Goal: Transaction & Acquisition: Purchase product/service

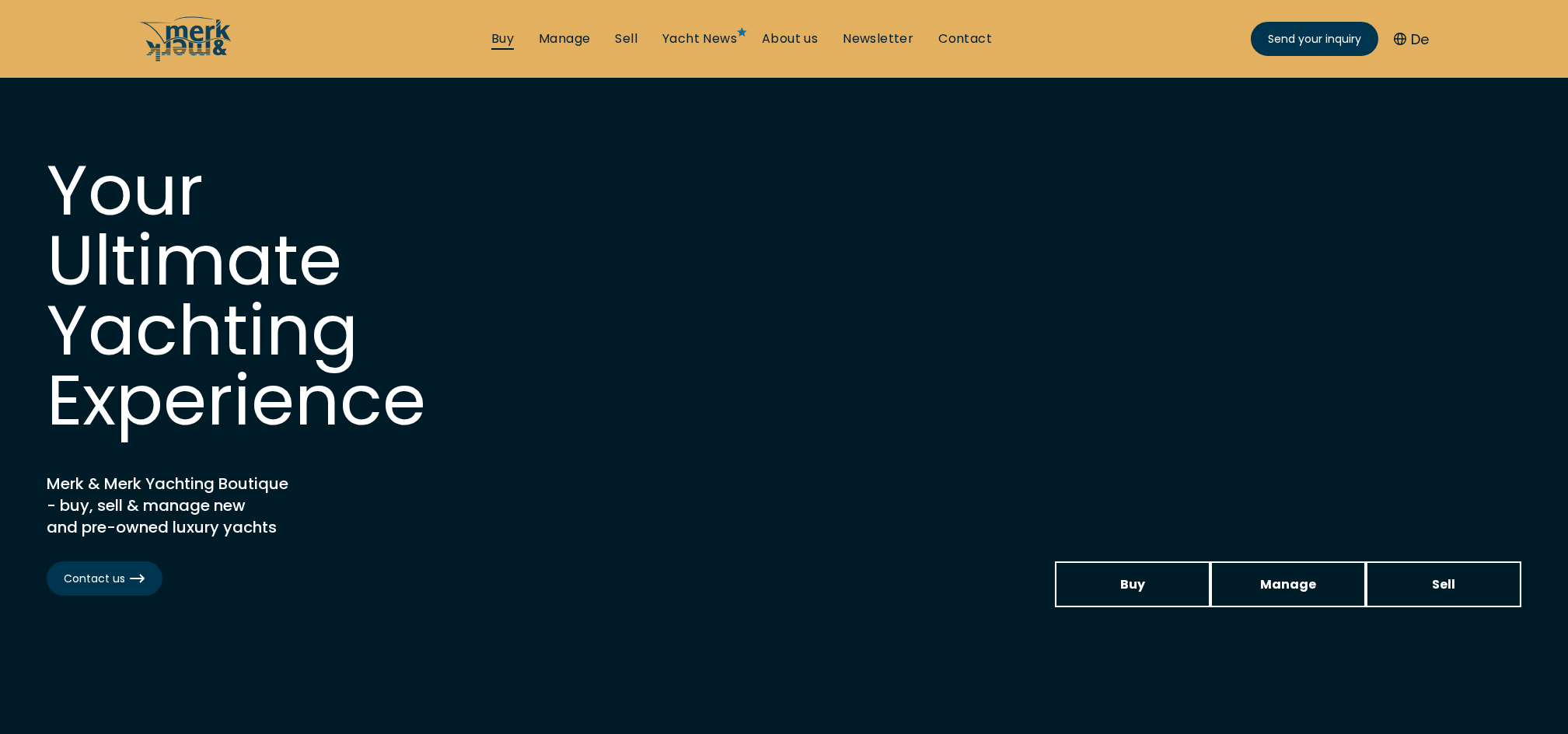
click at [503, 36] on link "Buy" at bounding box center [503, 39] width 23 height 17
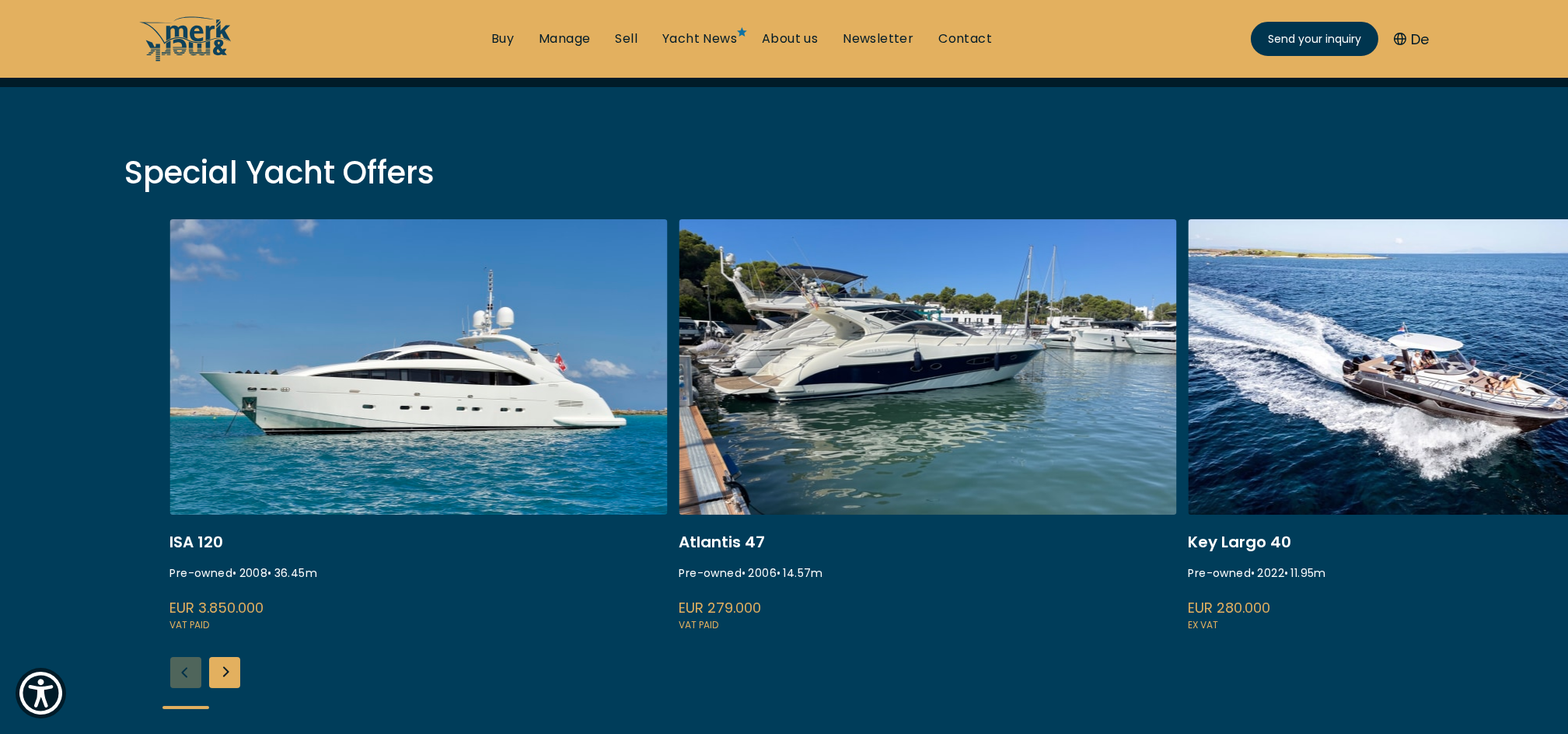
scroll to position [518, 0]
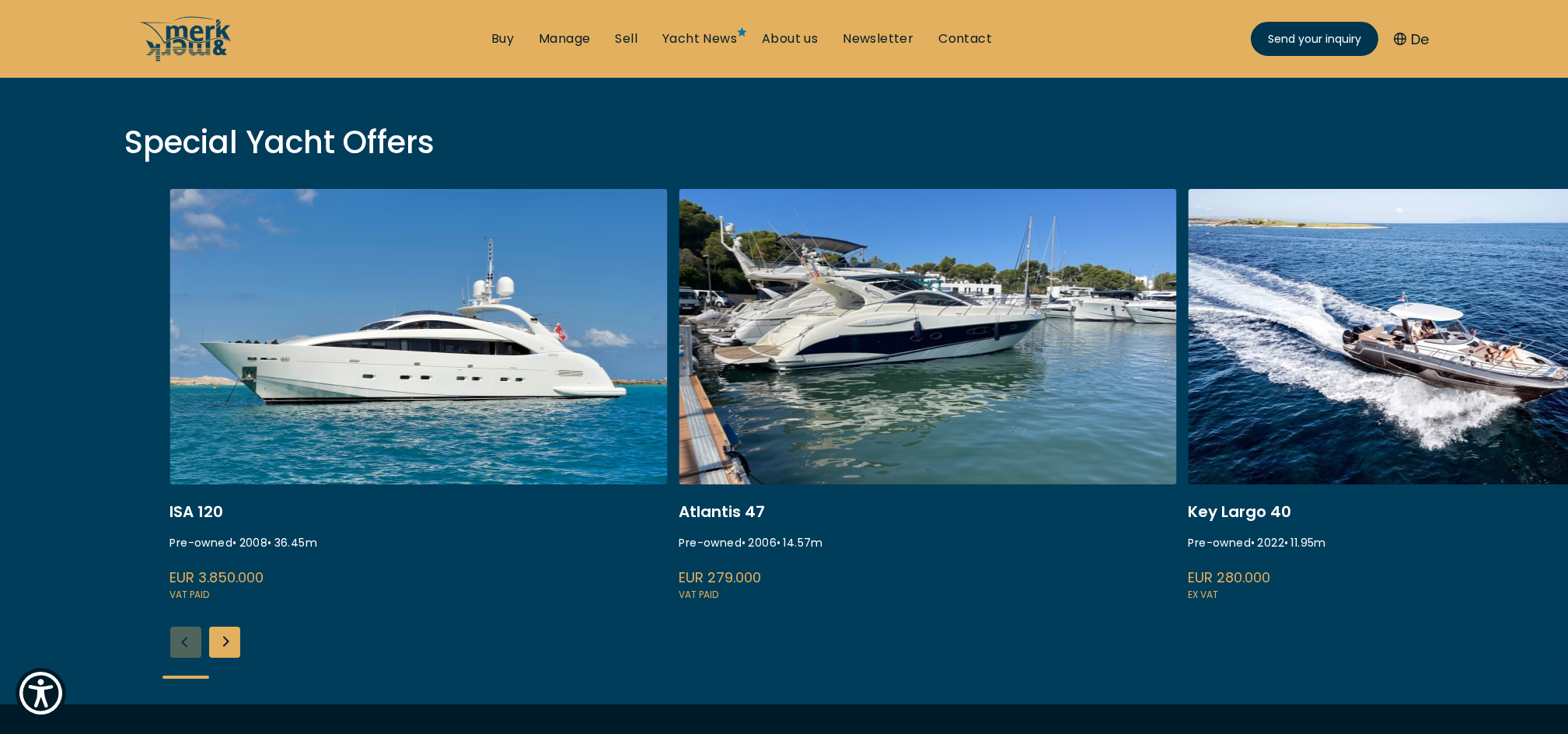
click at [232, 641] on div "Next slide" at bounding box center [225, 642] width 31 height 31
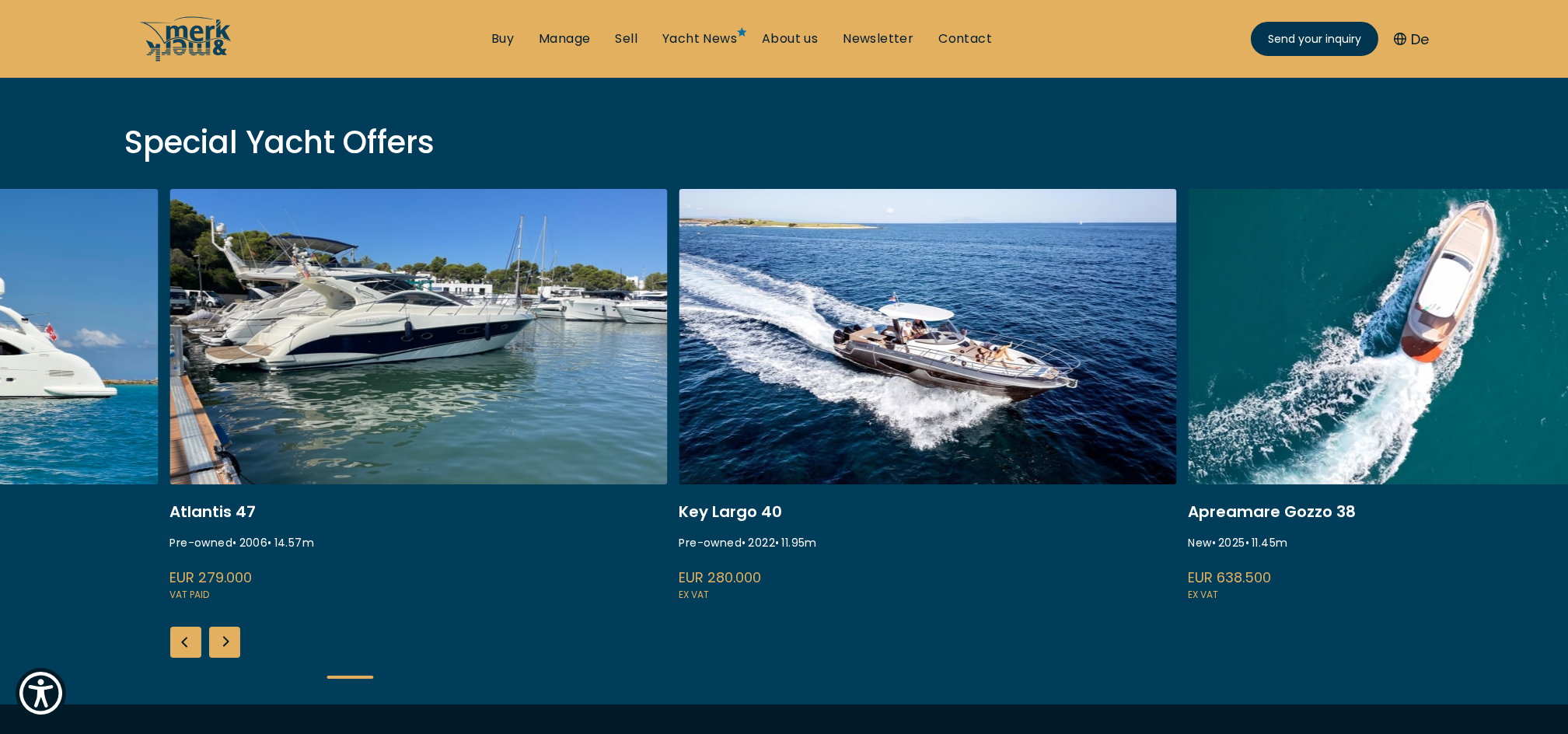
click at [230, 641] on div "Next slide" at bounding box center [225, 642] width 31 height 31
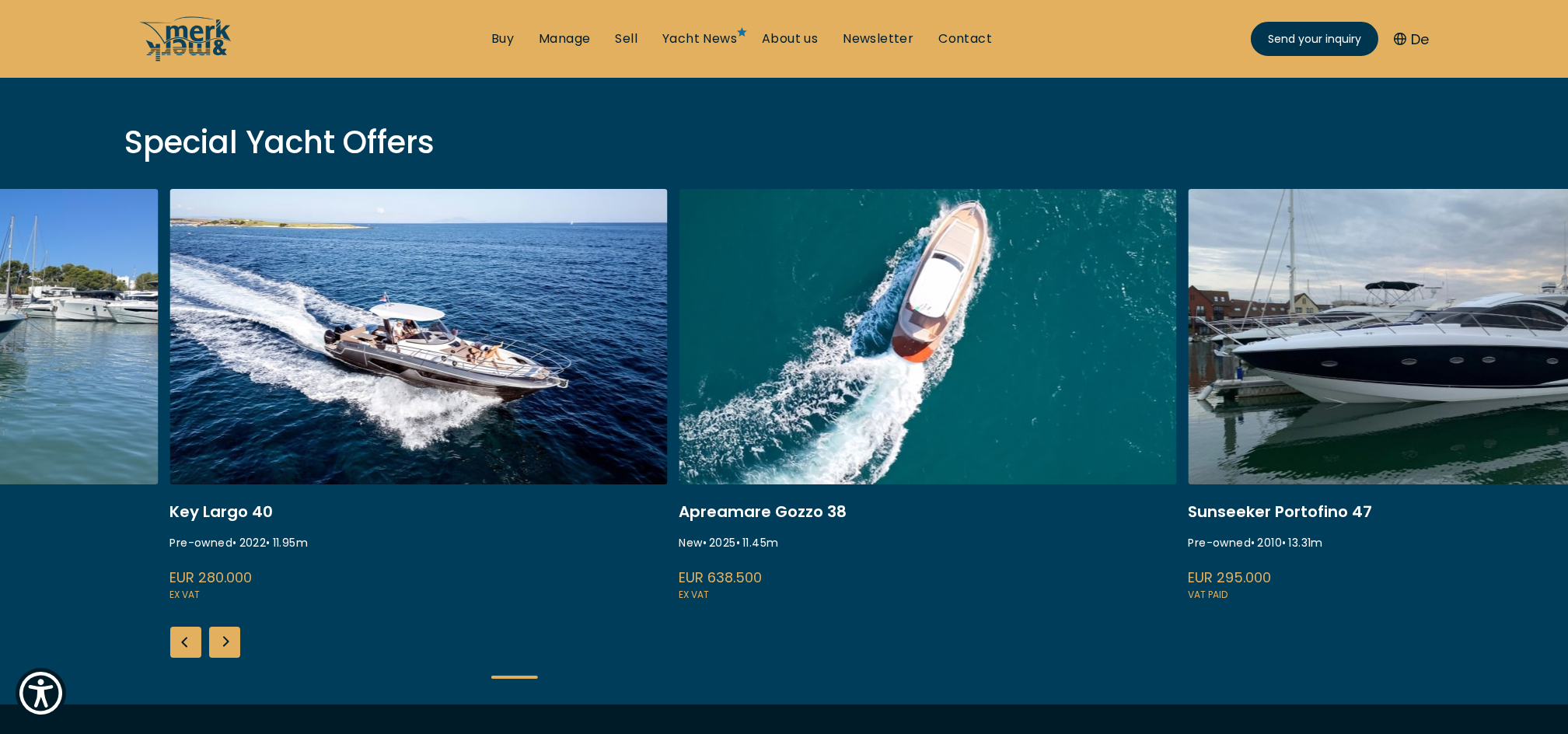
click at [230, 641] on div "Next slide" at bounding box center [225, 642] width 31 height 31
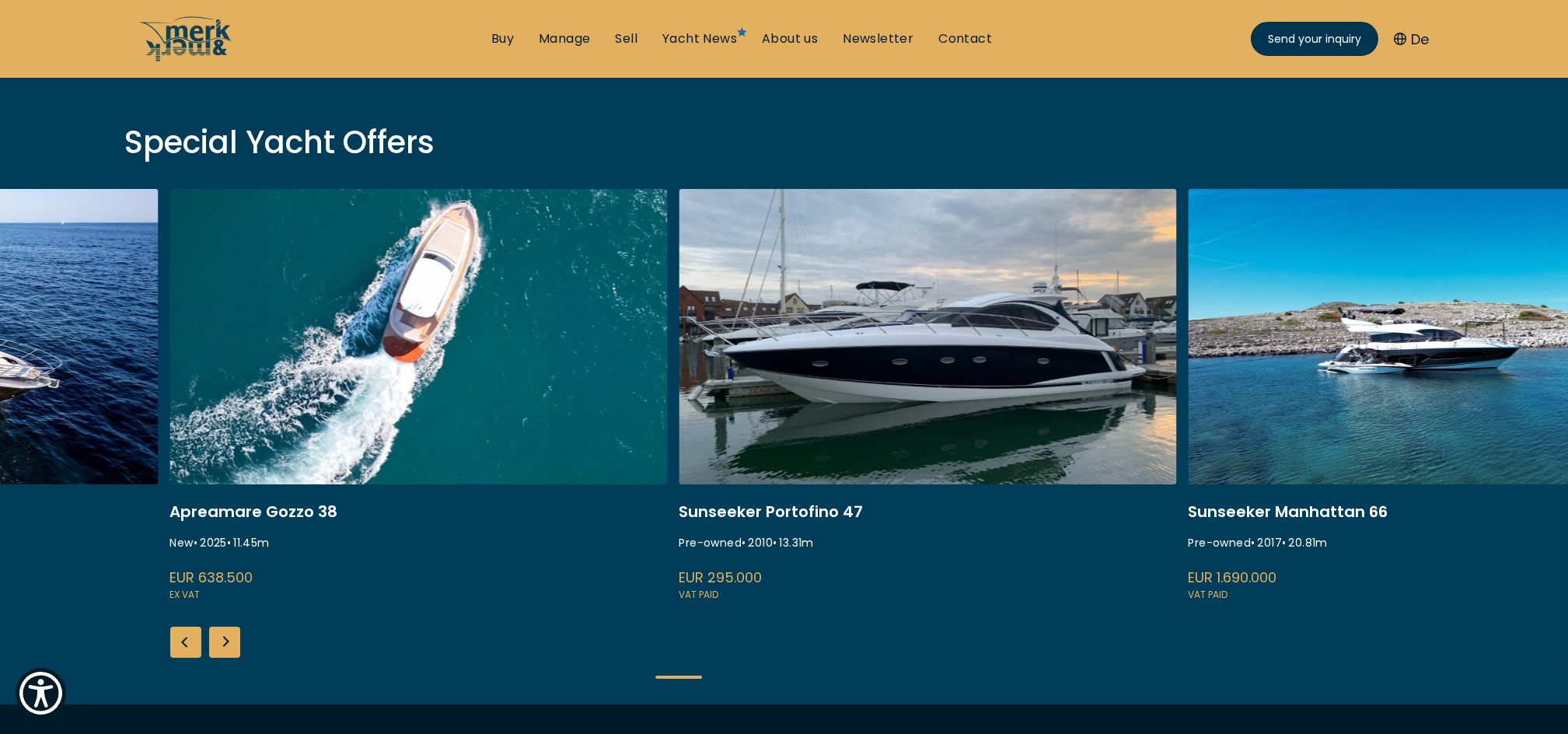
click at [192, 639] on div "Previous slide" at bounding box center [186, 642] width 31 height 31
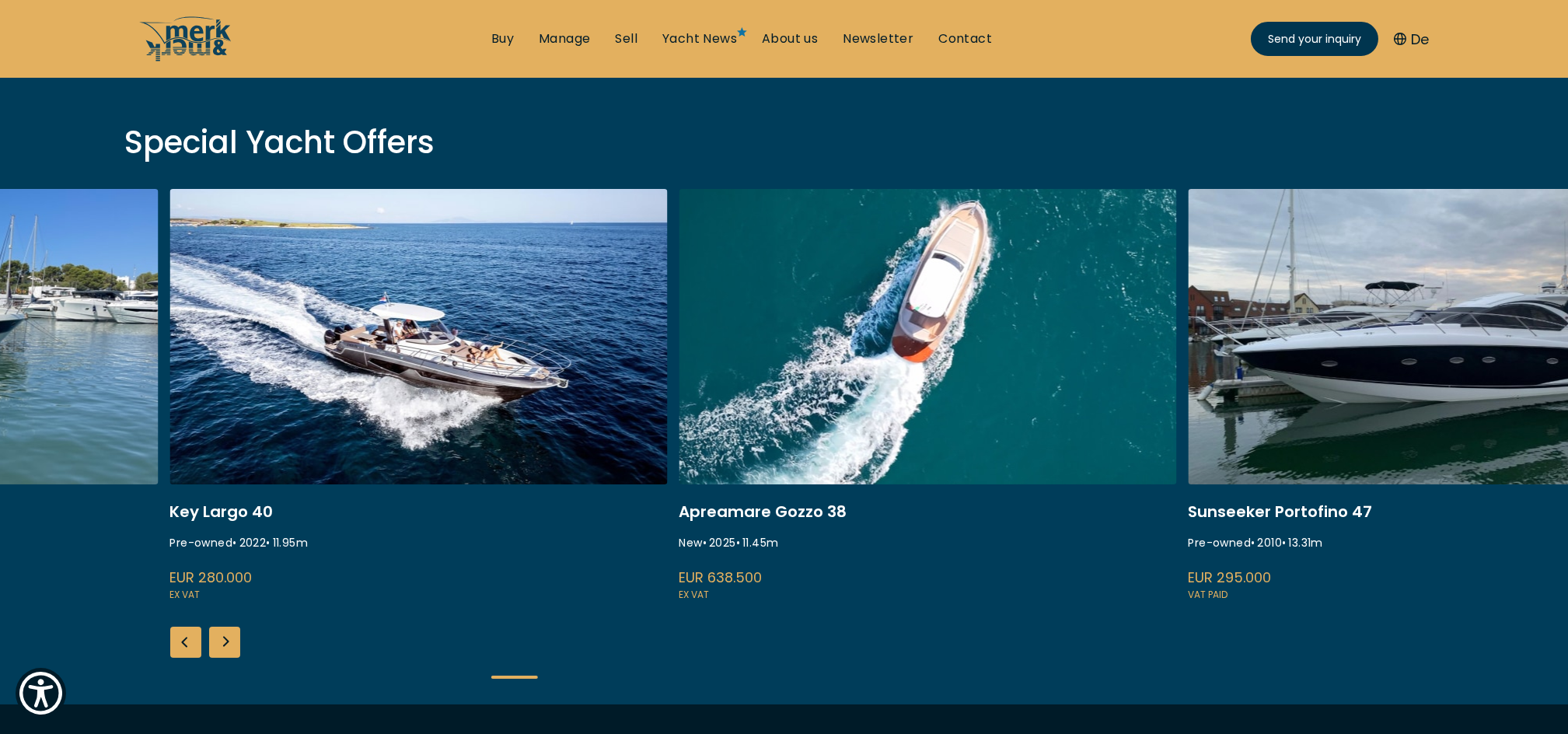
click at [191, 638] on div "Previous slide" at bounding box center [186, 642] width 31 height 31
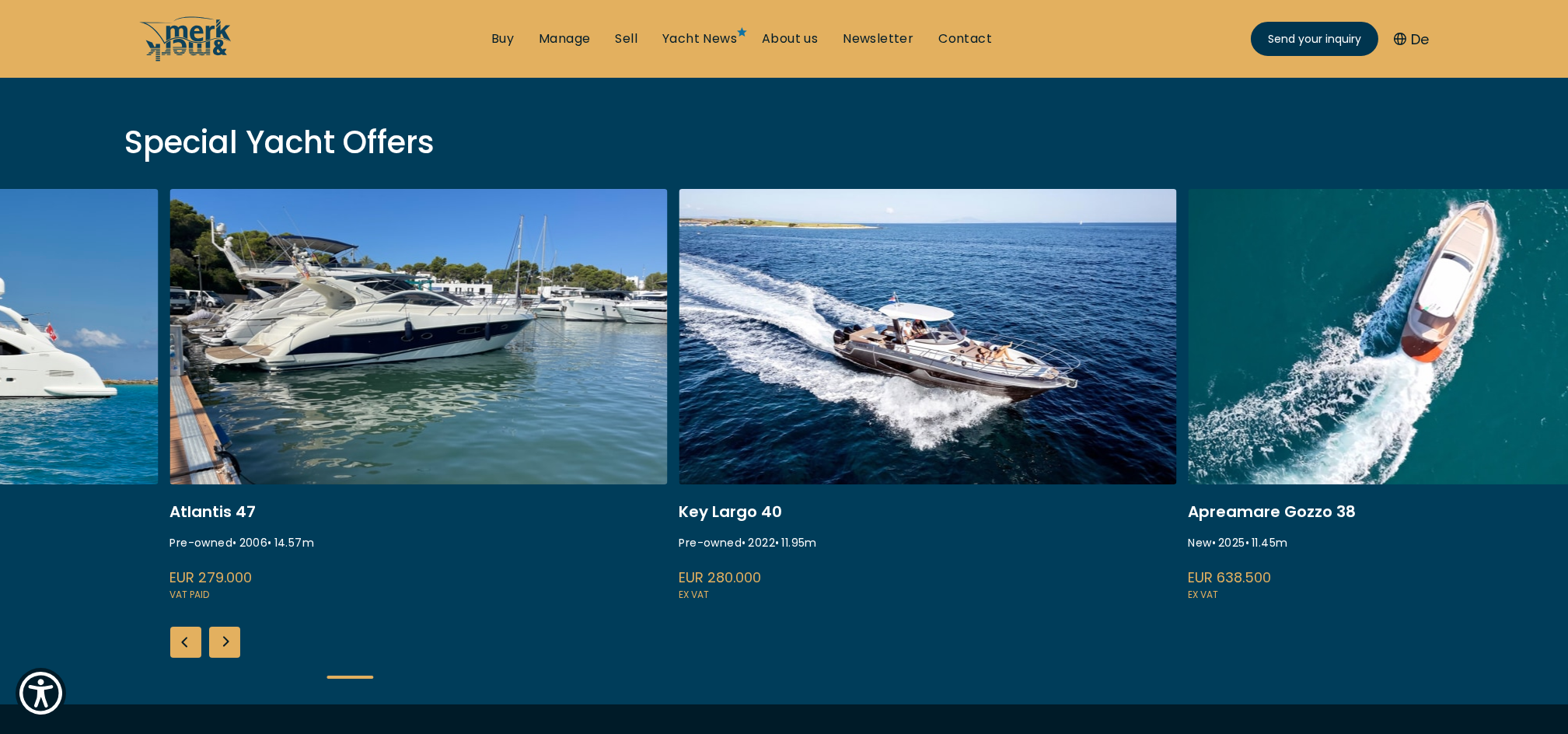
click at [191, 634] on div "Previous slide" at bounding box center [186, 642] width 31 height 31
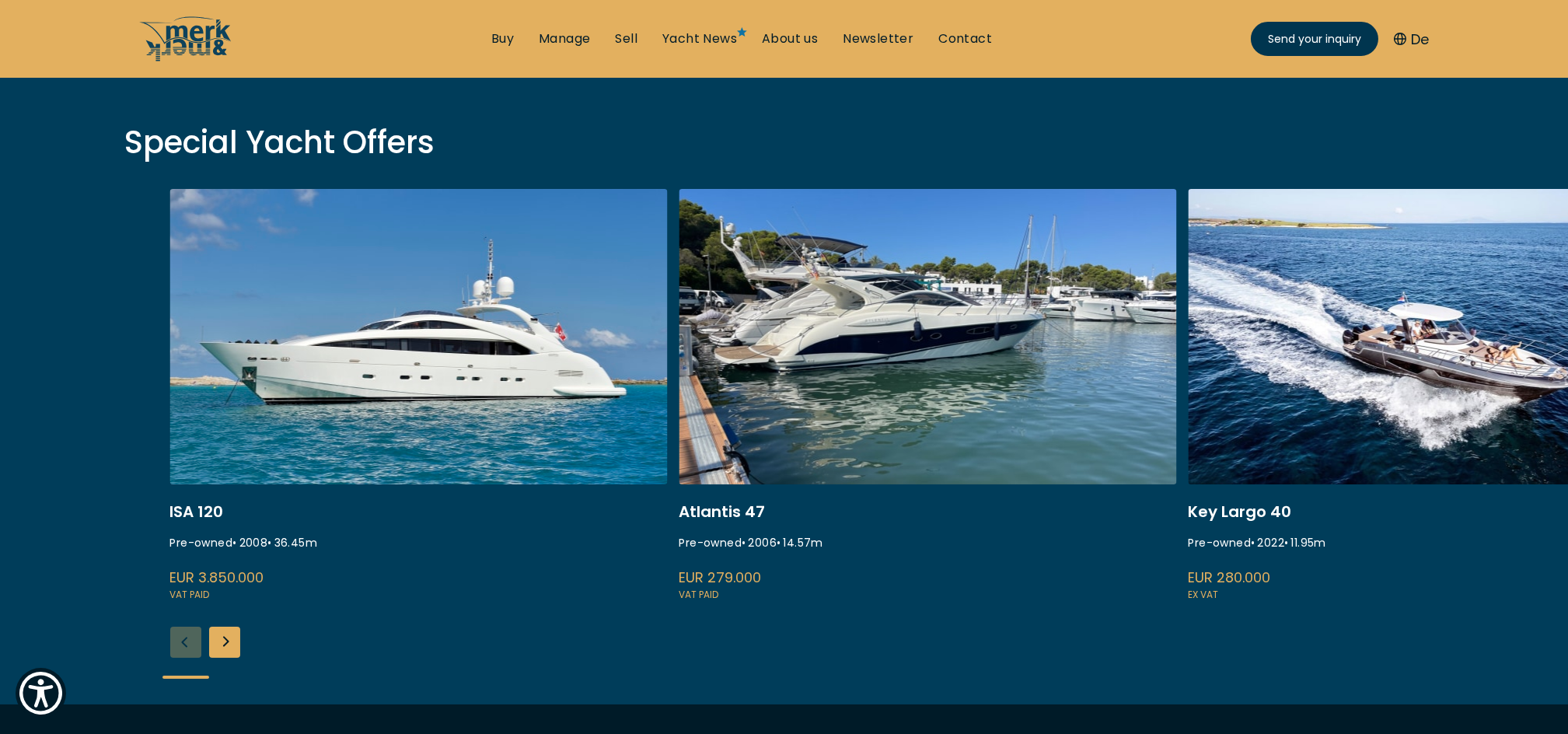
click at [222, 638] on div "Next slide" at bounding box center [225, 642] width 31 height 31
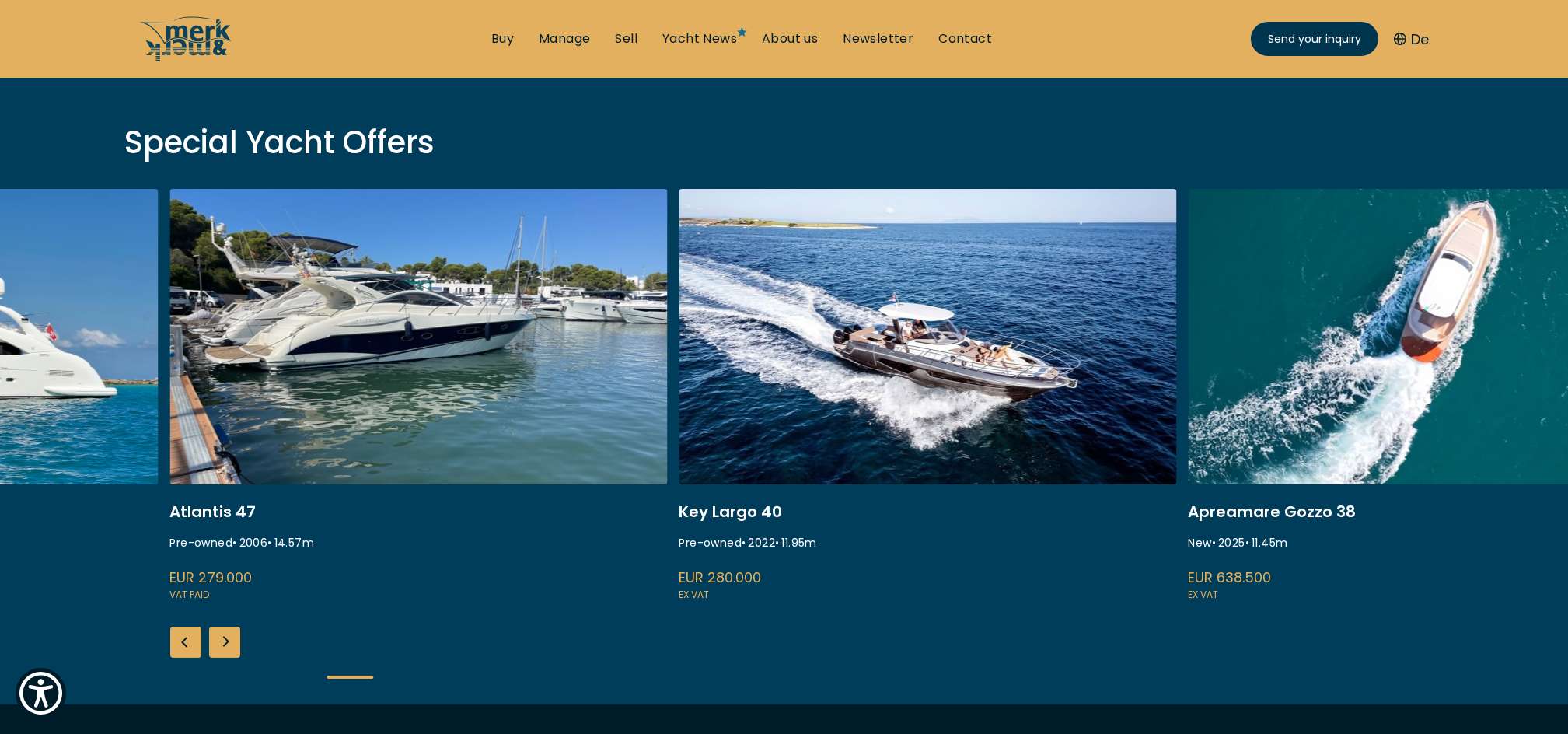
click at [222, 638] on div "Next slide" at bounding box center [225, 642] width 31 height 31
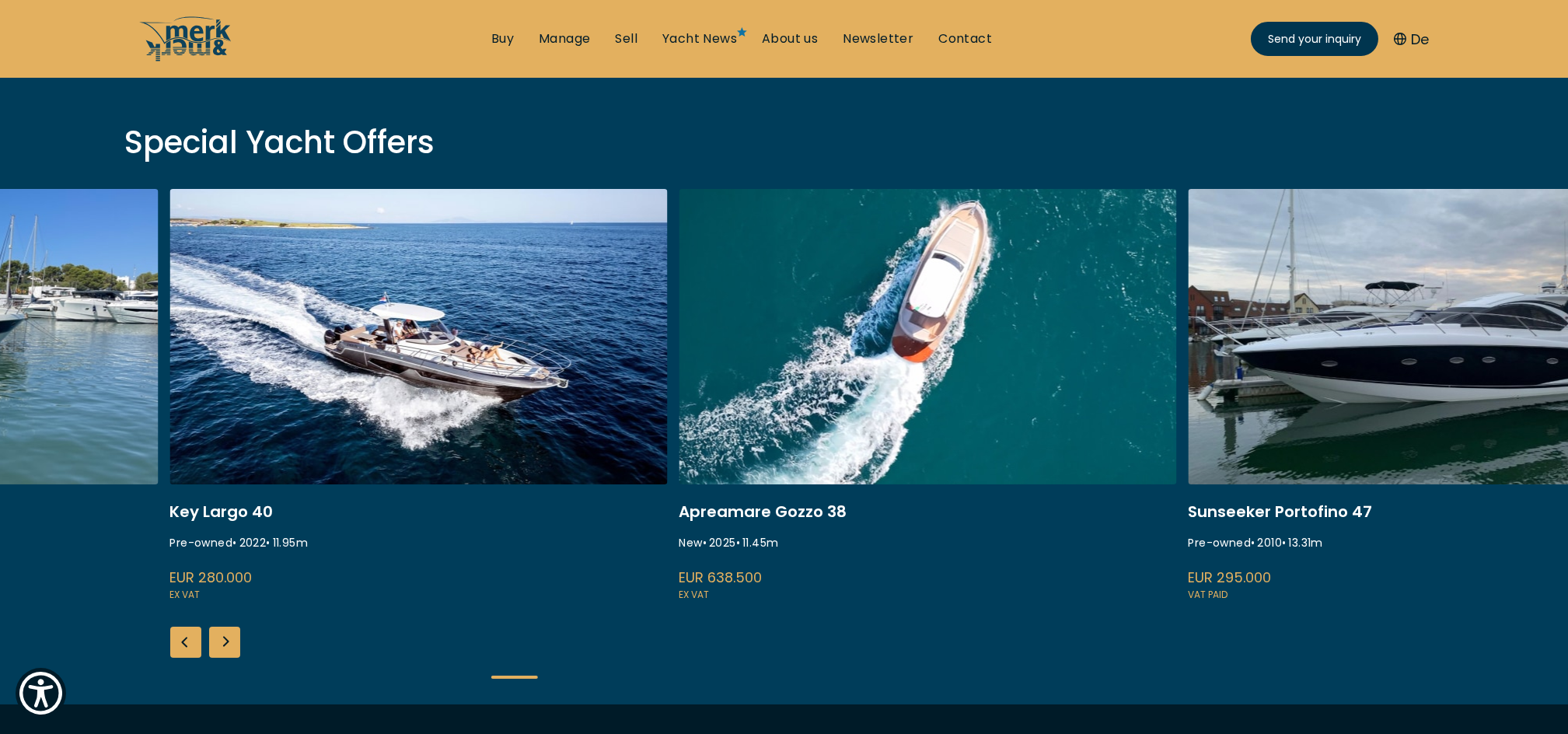
click at [222, 638] on div "Next slide" at bounding box center [225, 642] width 31 height 31
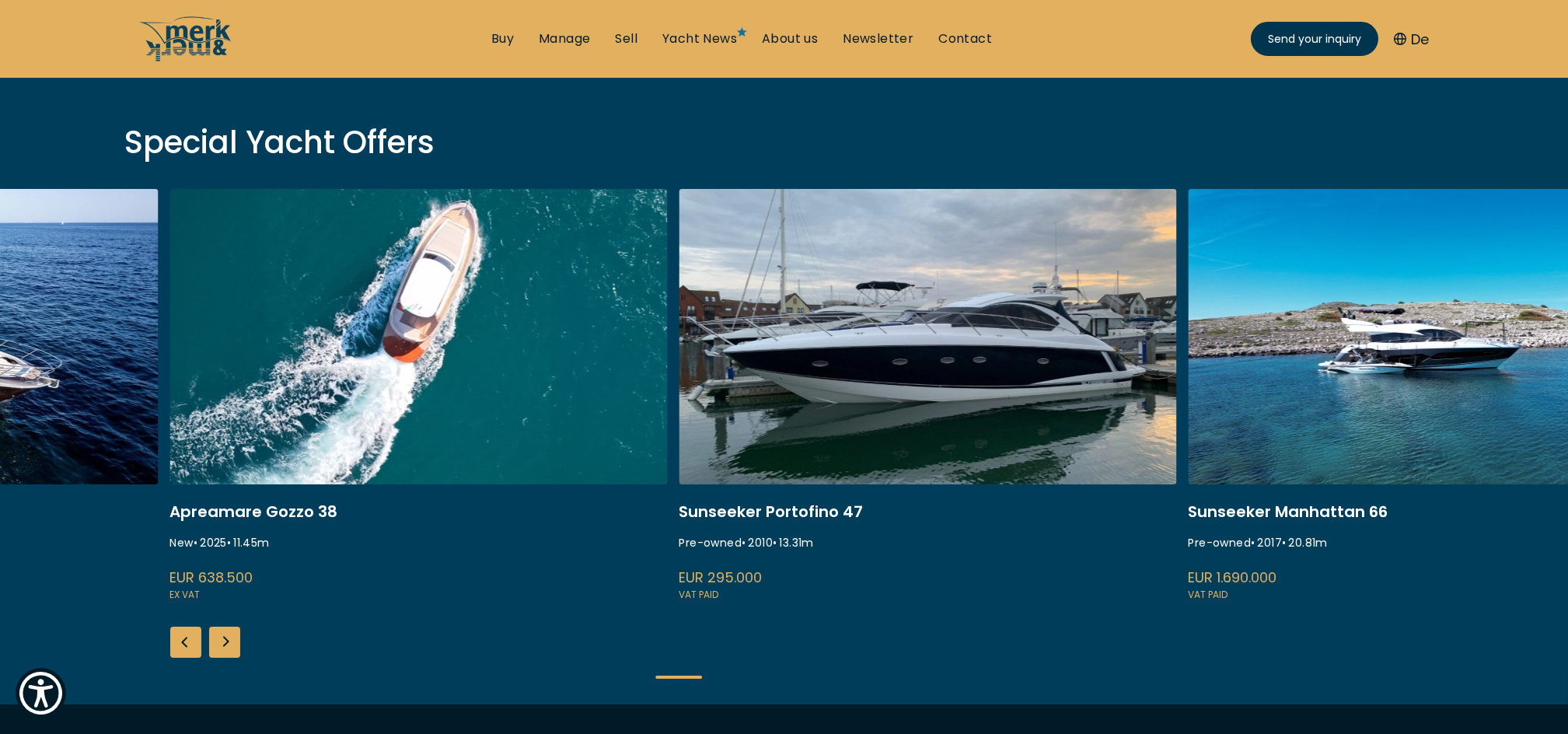
click at [221, 637] on div "Next slide" at bounding box center [225, 642] width 31 height 31
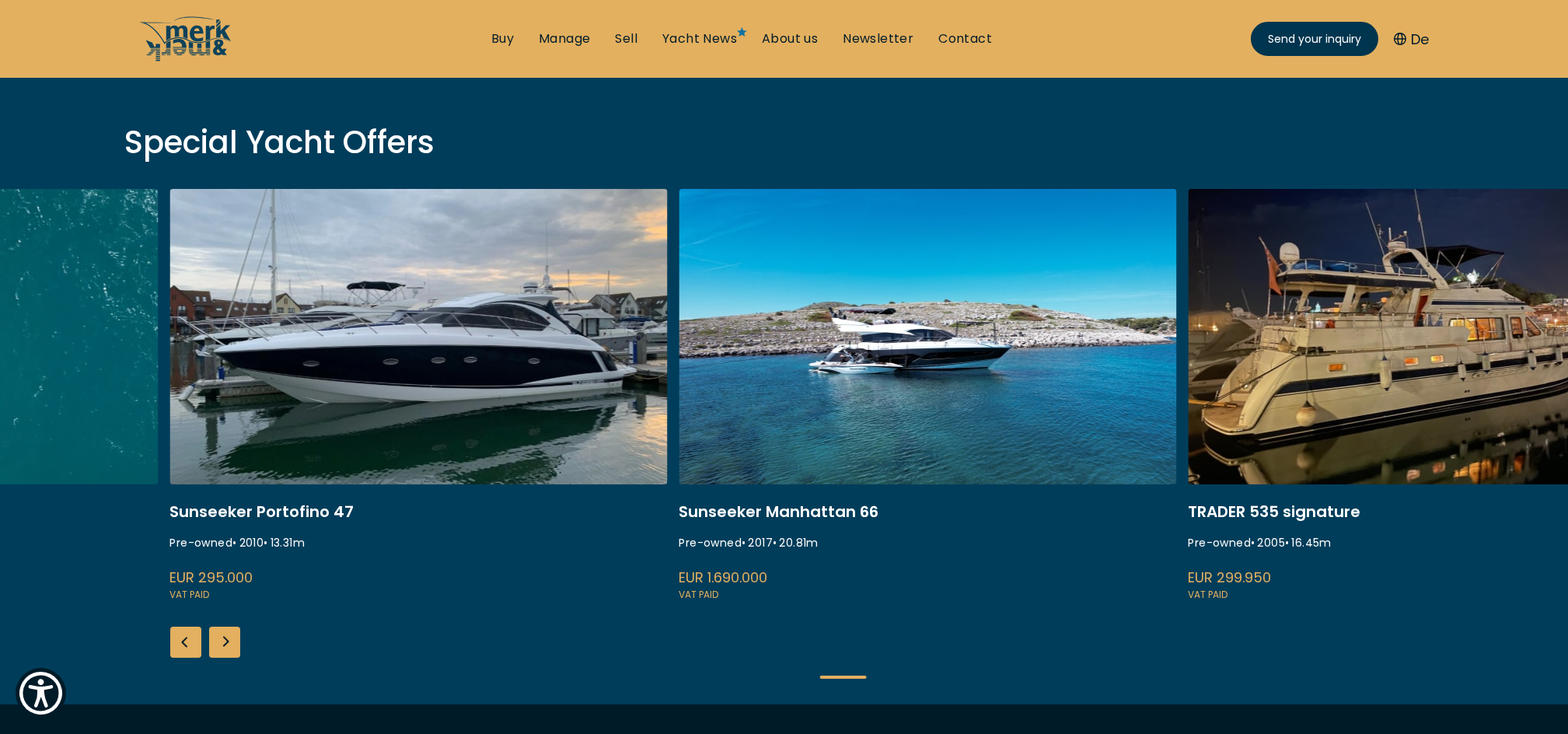
click at [220, 636] on div "Next slide" at bounding box center [225, 642] width 31 height 31
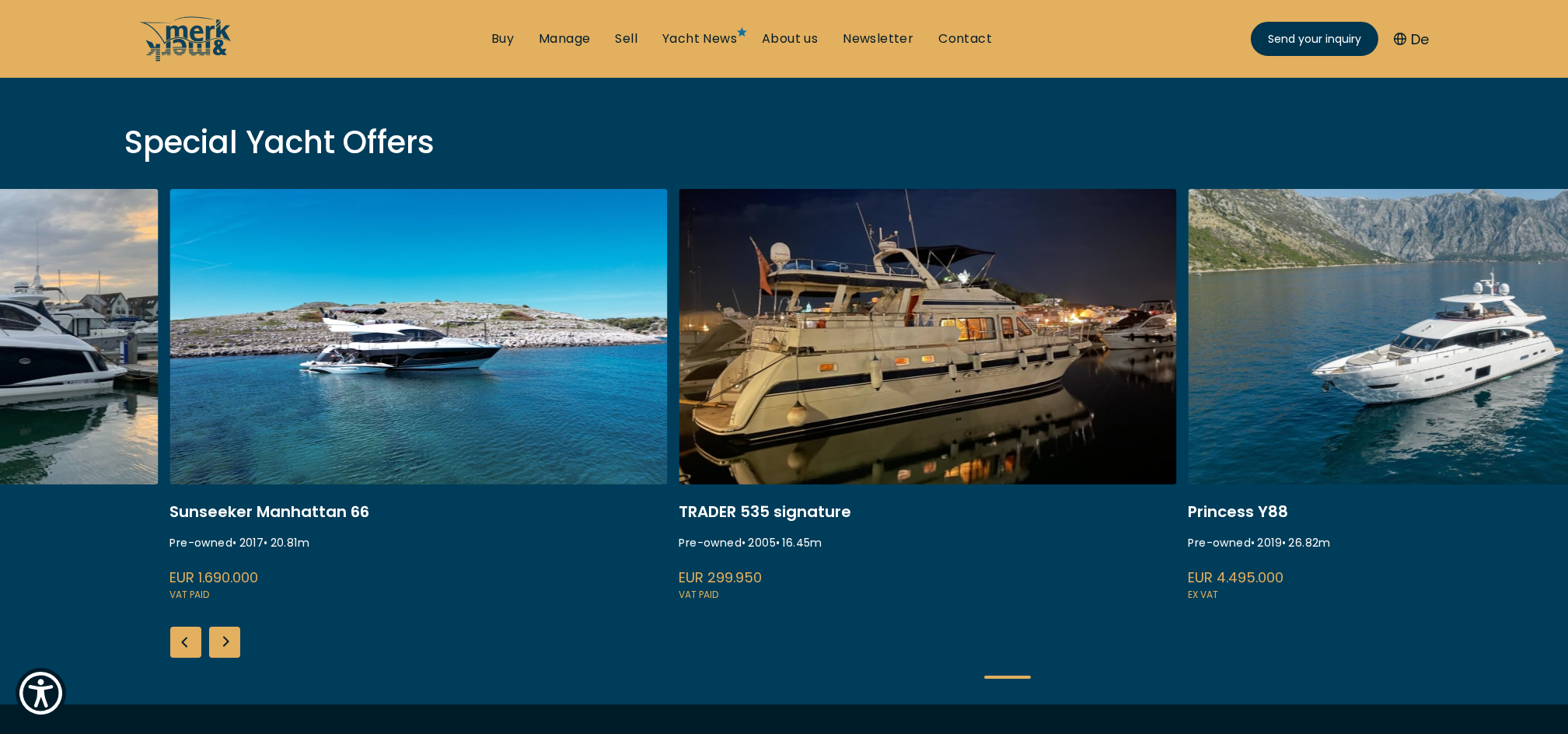
click at [812, 411] on link "/buy/motor-yacht/trader-535-signature" at bounding box center [928, 396] width 498 height 414
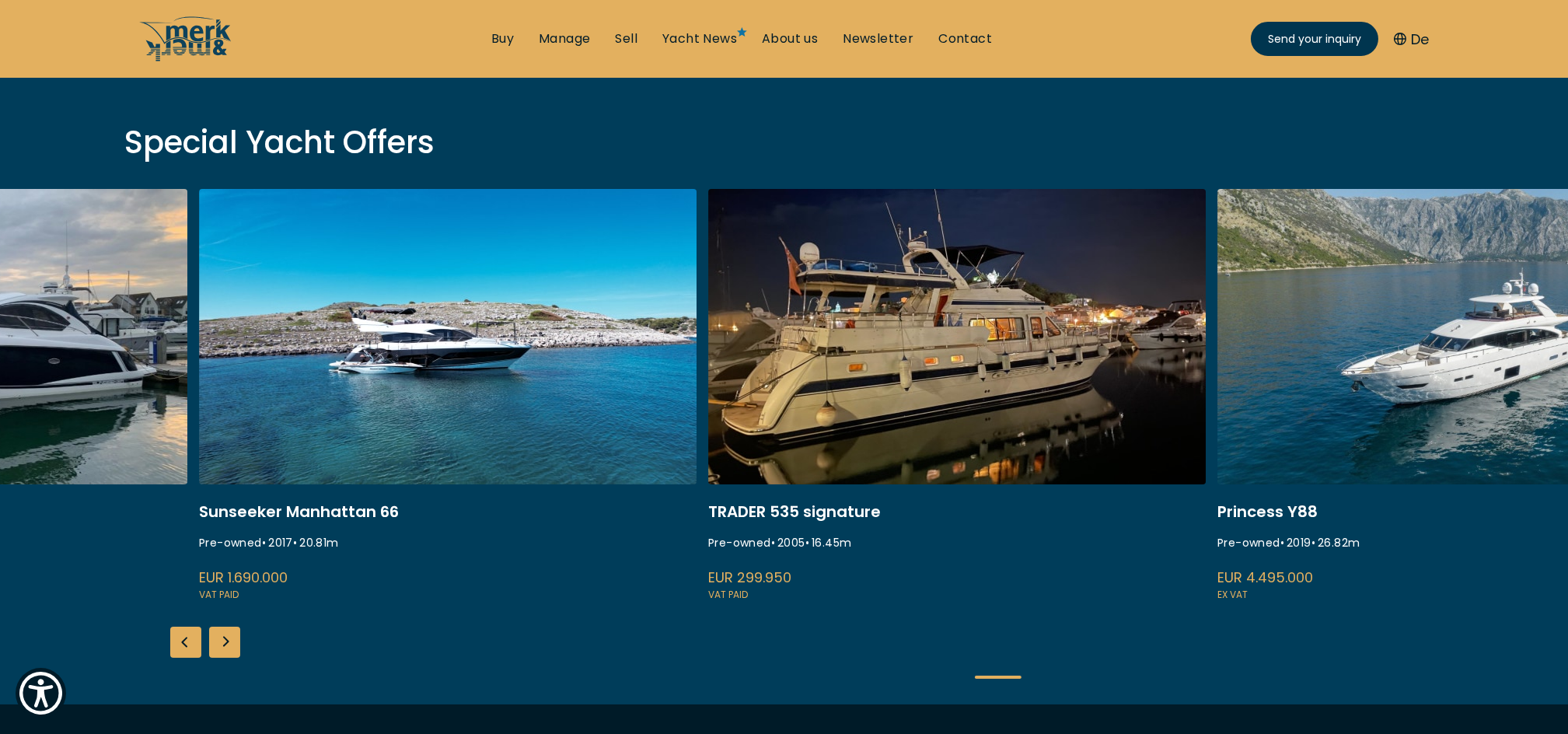
click at [799, 507] on link "/buy/motor-yacht/trader-535-signature" at bounding box center [956, 396] width 498 height 414
